Goal: Task Accomplishment & Management: Use online tool/utility

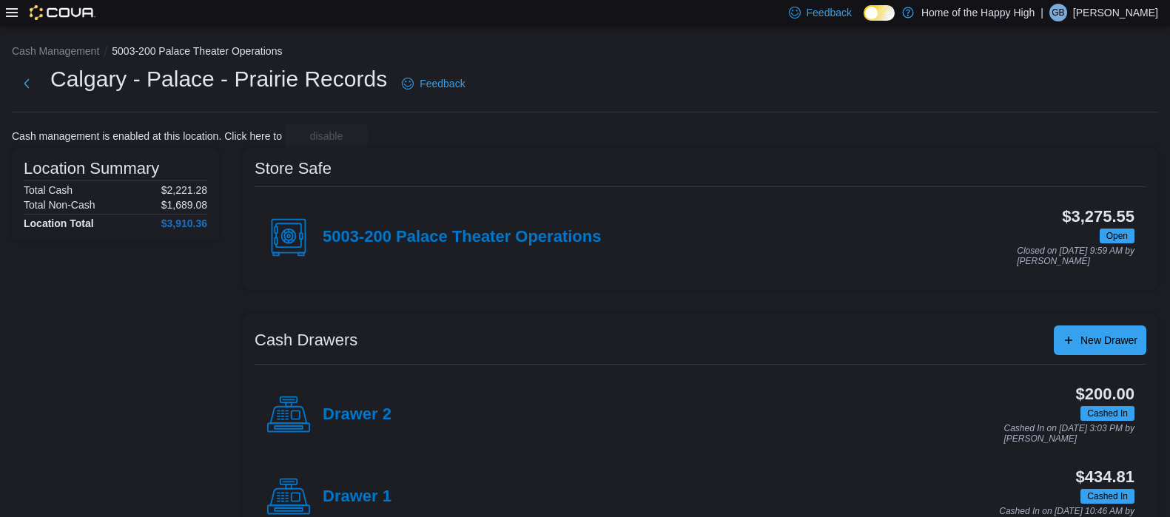
scroll to position [44, 0]
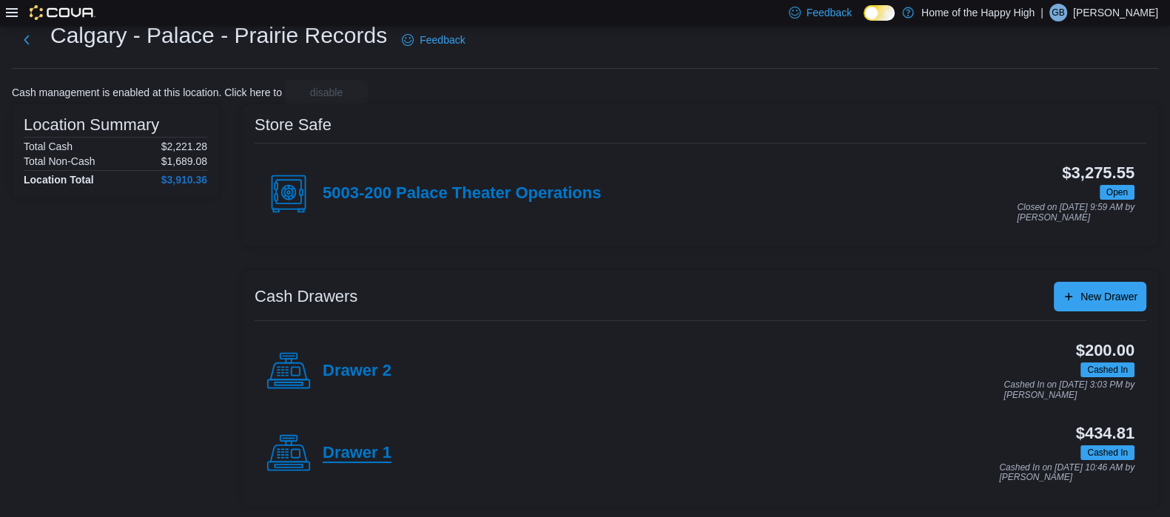
click at [366, 450] on h4 "Drawer 1" at bounding box center [357, 453] width 69 height 19
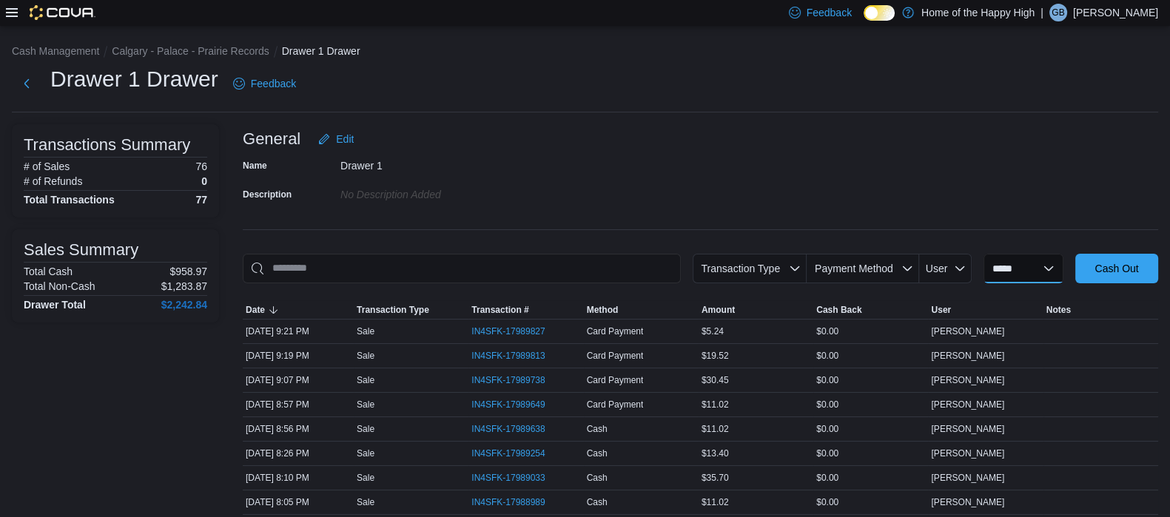
click at [1010, 262] on select "**********" at bounding box center [1023, 269] width 80 height 30
click at [1072, 185] on div "Name Drawer 1 Description No Description added" at bounding box center [700, 180] width 915 height 52
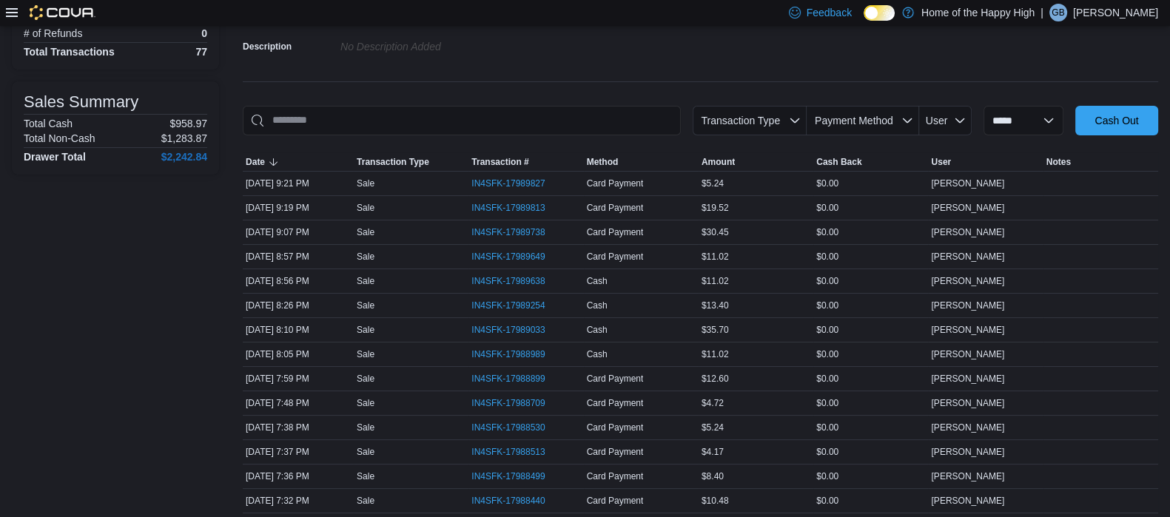
scroll to position [154, 0]
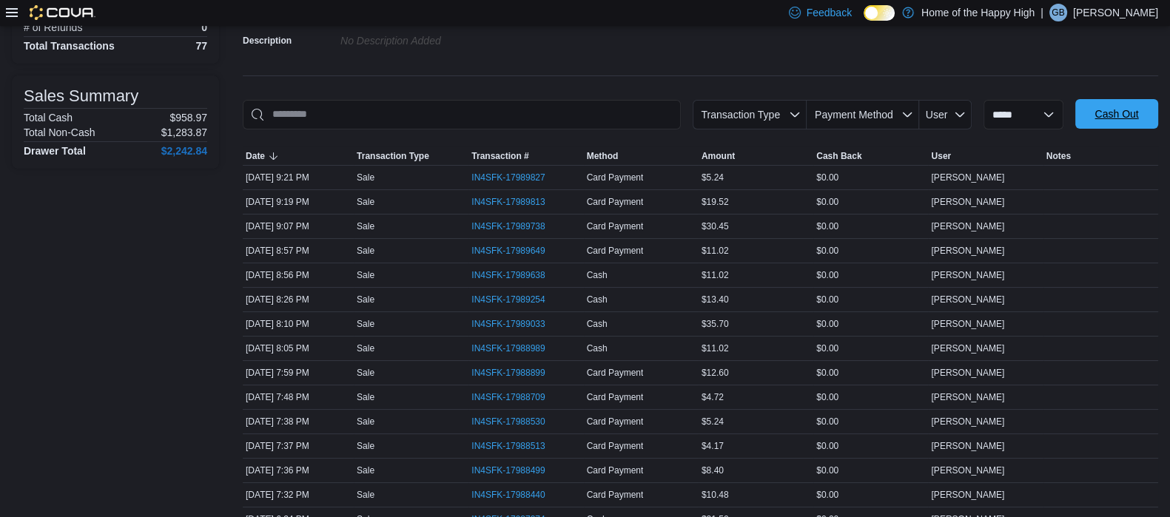
click at [1115, 112] on span "Cash Out" at bounding box center [1116, 114] width 44 height 15
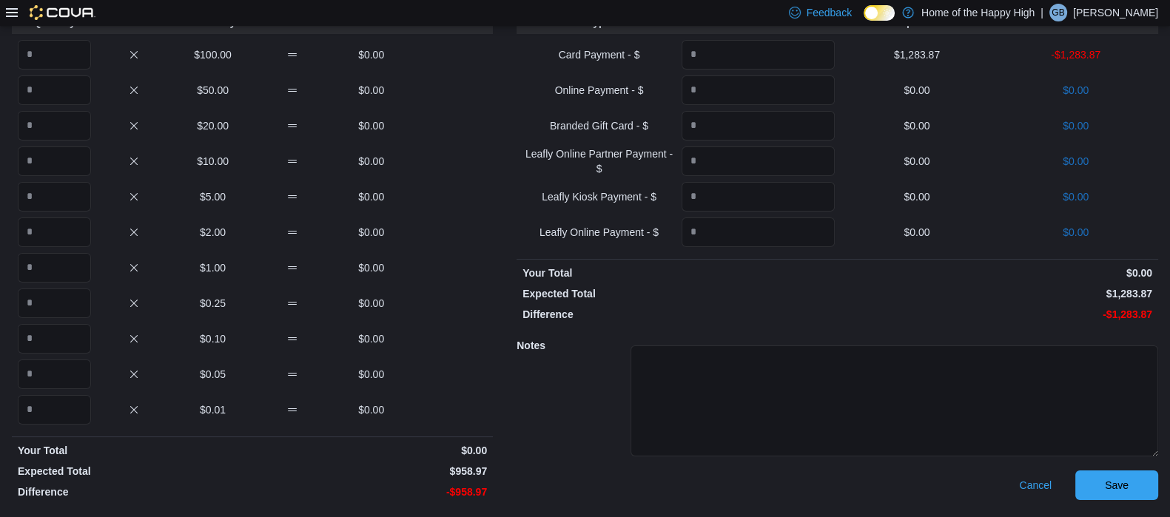
scroll to position [67, 0]
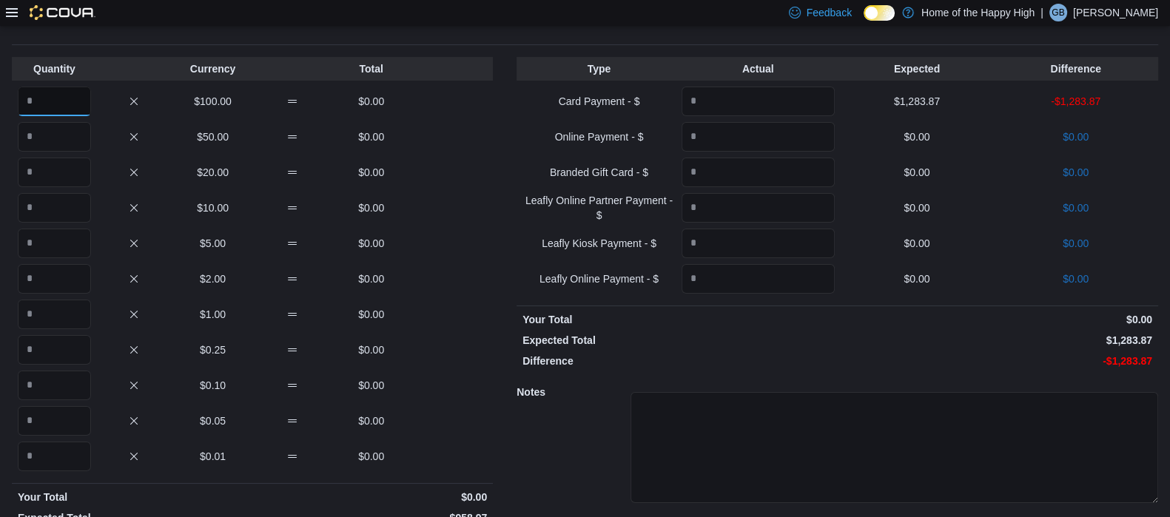
click at [61, 105] on input "Quantity" at bounding box center [54, 102] width 73 height 30
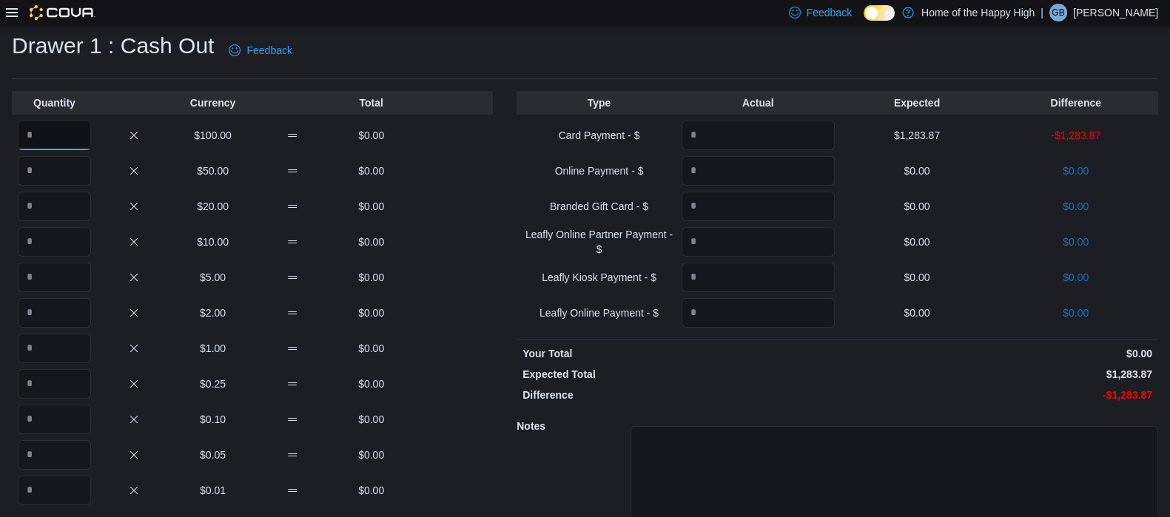
scroll to position [33, 0]
click at [803, 133] on input "Quantity" at bounding box center [757, 136] width 153 height 30
type input "*******"
click at [817, 375] on p "Expected Total" at bounding box center [677, 375] width 311 height 15
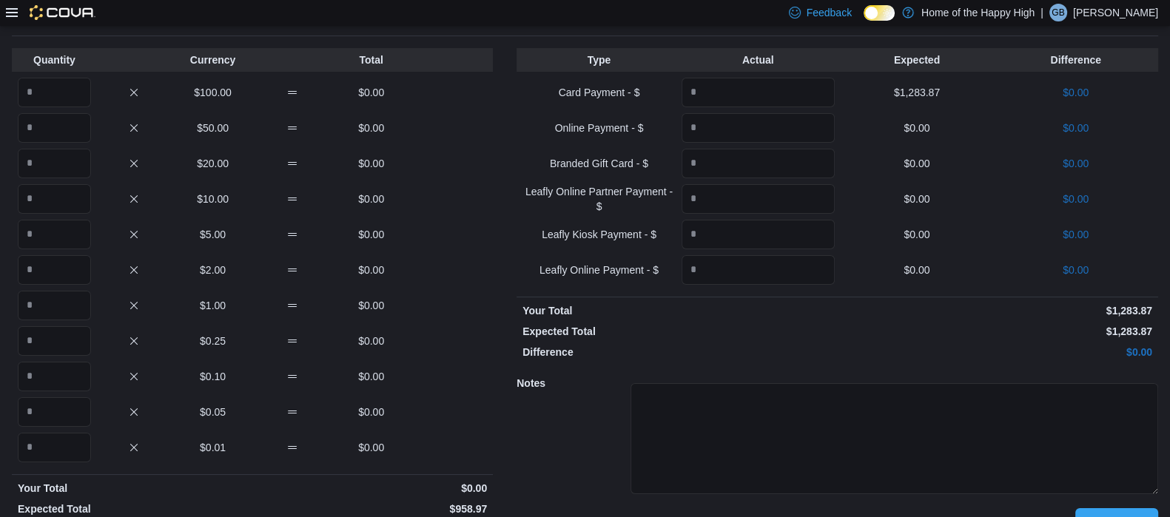
scroll to position [78, 0]
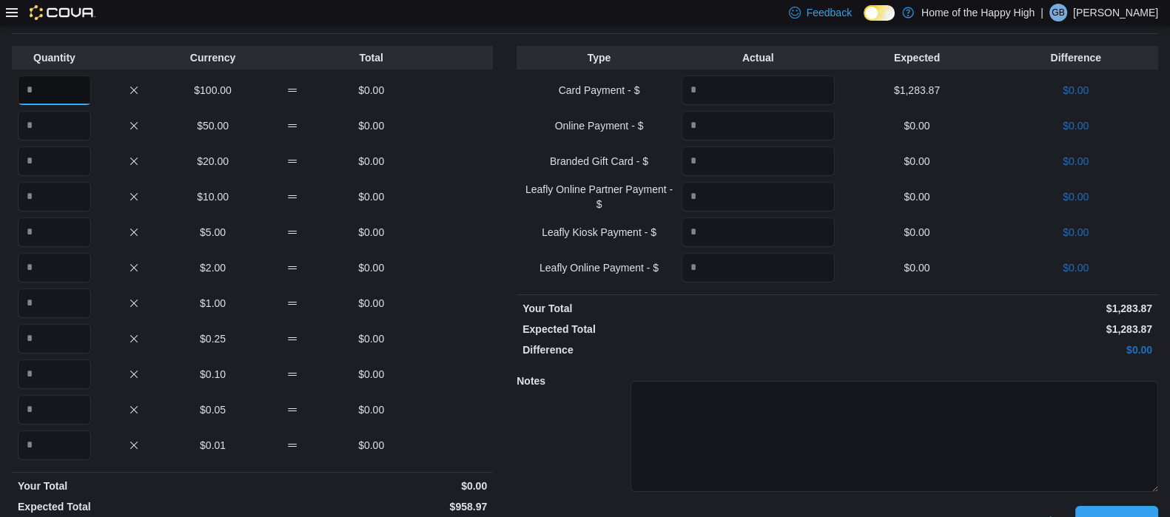
click at [79, 88] on input "Quantity" at bounding box center [54, 90] width 73 height 30
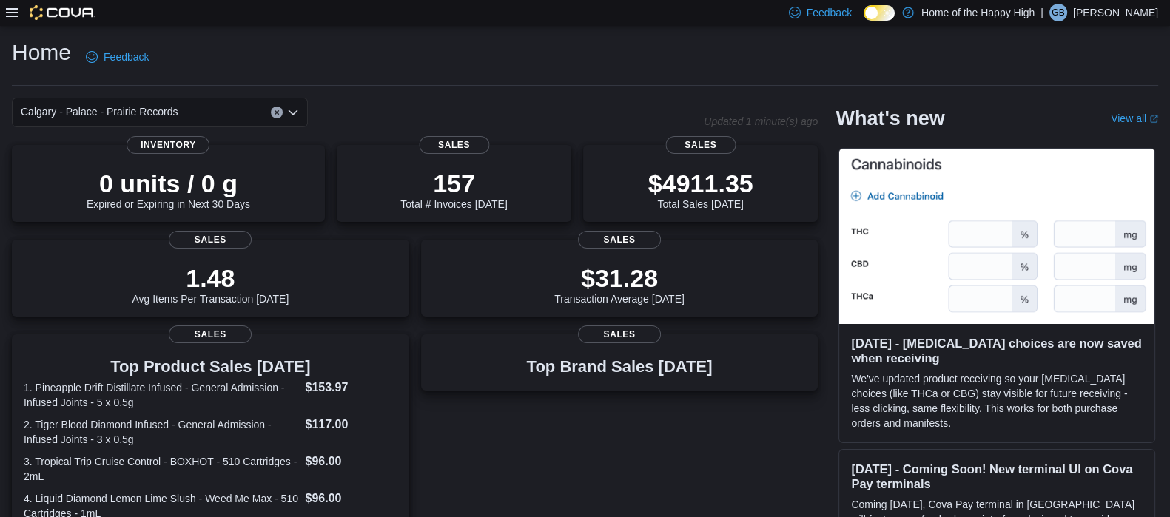
click at [7, 12] on icon at bounding box center [12, 13] width 12 height 12
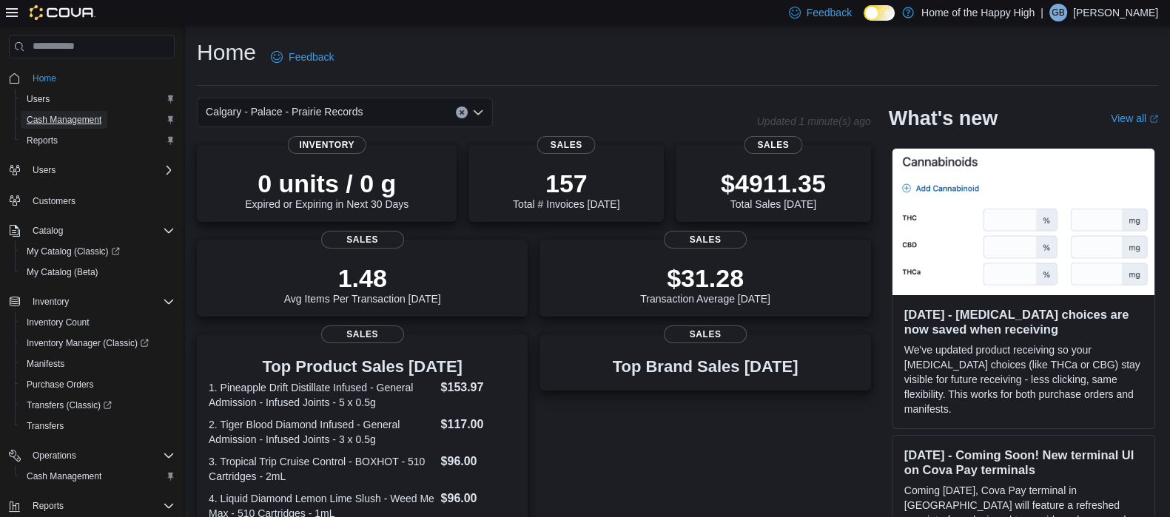
click at [57, 115] on span "Cash Management" at bounding box center [64, 120] width 75 height 12
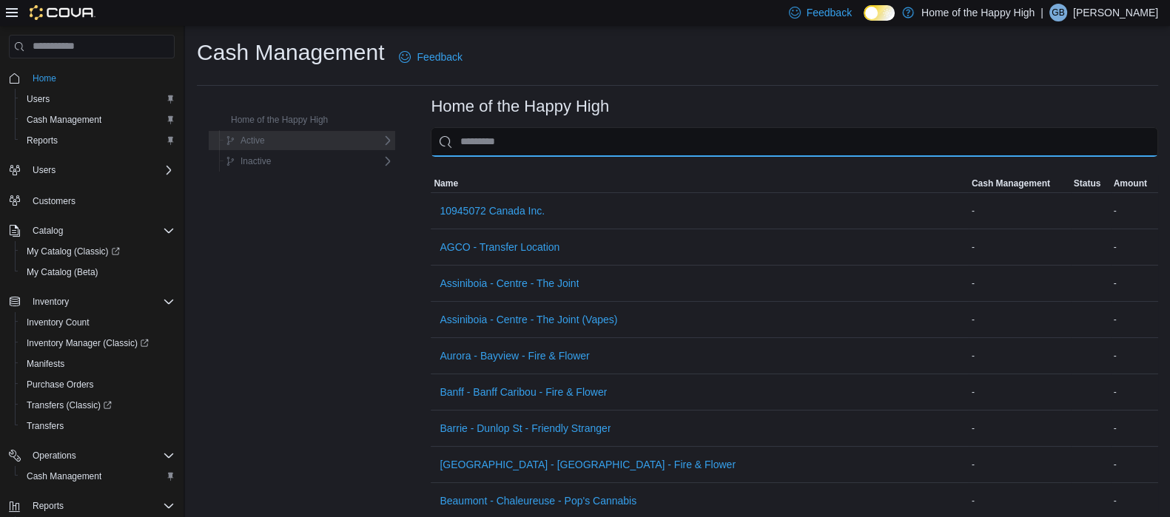
click at [739, 151] on input "This is a search bar. As you type, the results lower in the page will automatic…" at bounding box center [794, 142] width 727 height 30
type input "***"
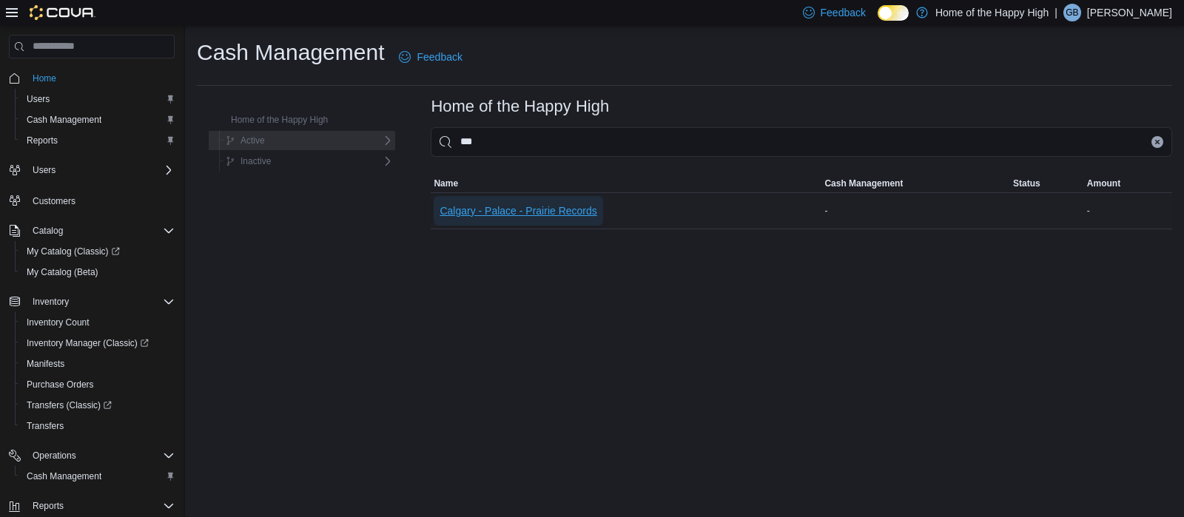
click at [543, 209] on span "Calgary - Palace - Prairie Records" at bounding box center [517, 210] width 157 height 15
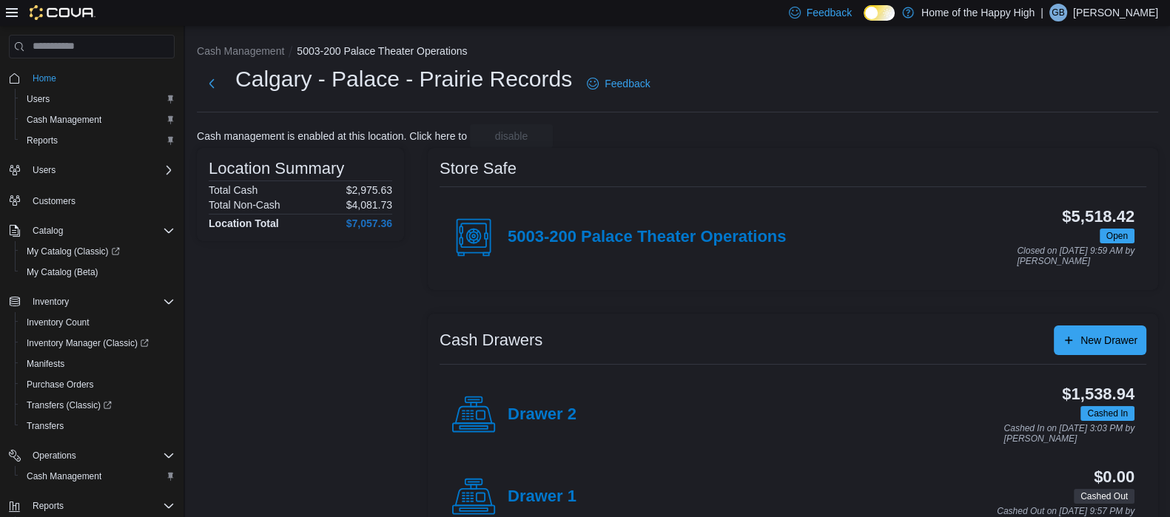
scroll to position [44, 0]
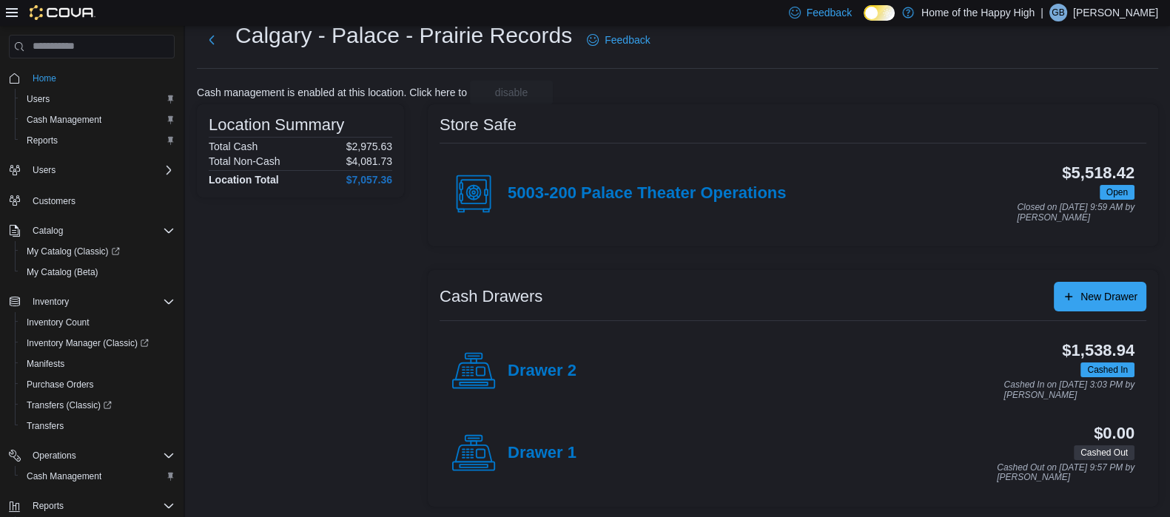
click at [1114, 15] on p "Gray Bonato" at bounding box center [1115, 13] width 85 height 18
click at [1054, 138] on span "Sign Out" at bounding box center [1062, 141] width 40 height 15
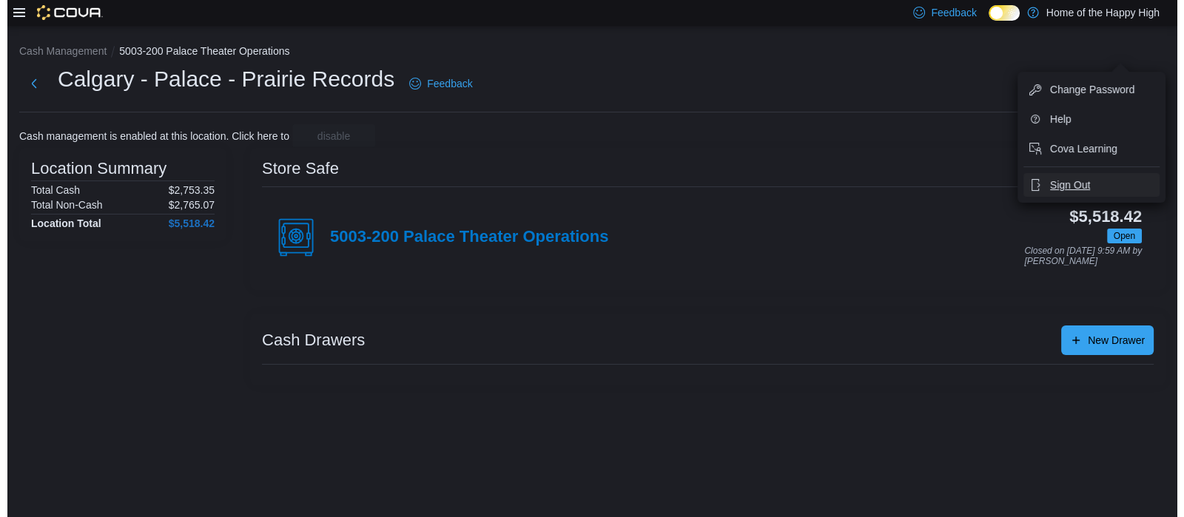
scroll to position [0, 0]
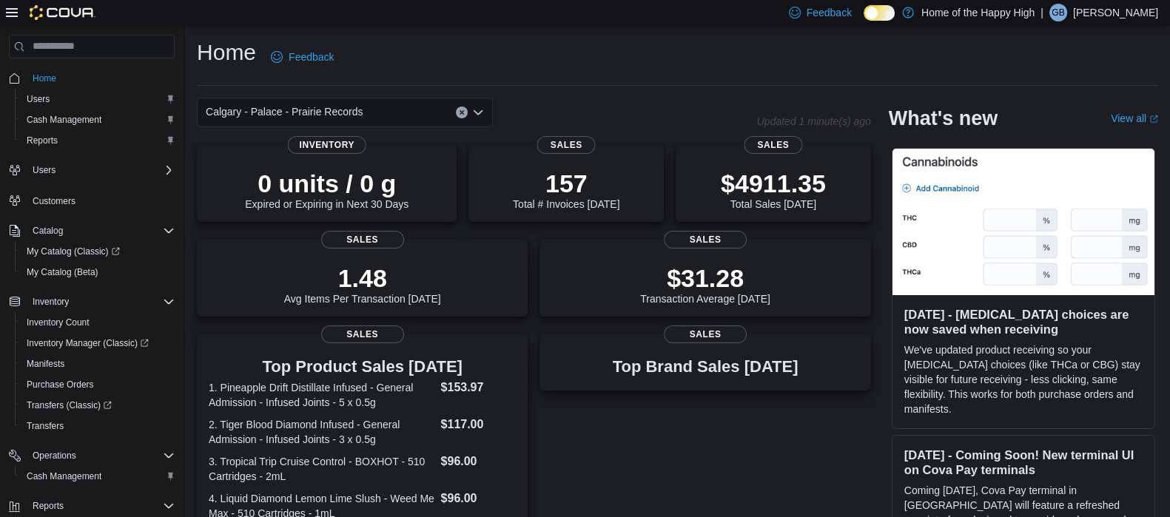
click at [1136, 6] on p "[PERSON_NAME]" at bounding box center [1115, 13] width 85 height 18
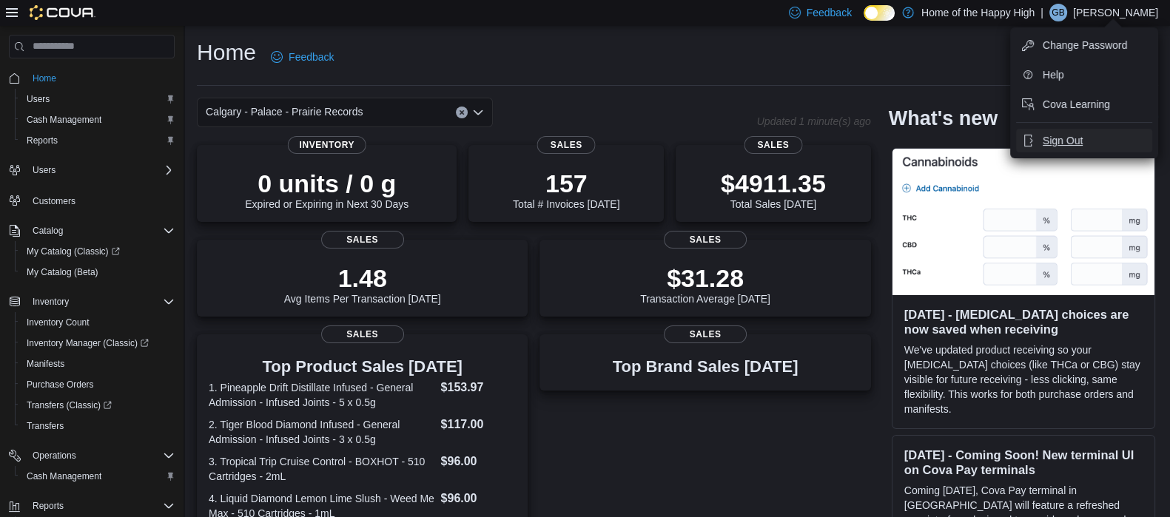
click at [1048, 146] on span "Sign Out" at bounding box center [1062, 140] width 40 height 15
